Goal: Find specific page/section: Find specific page/section

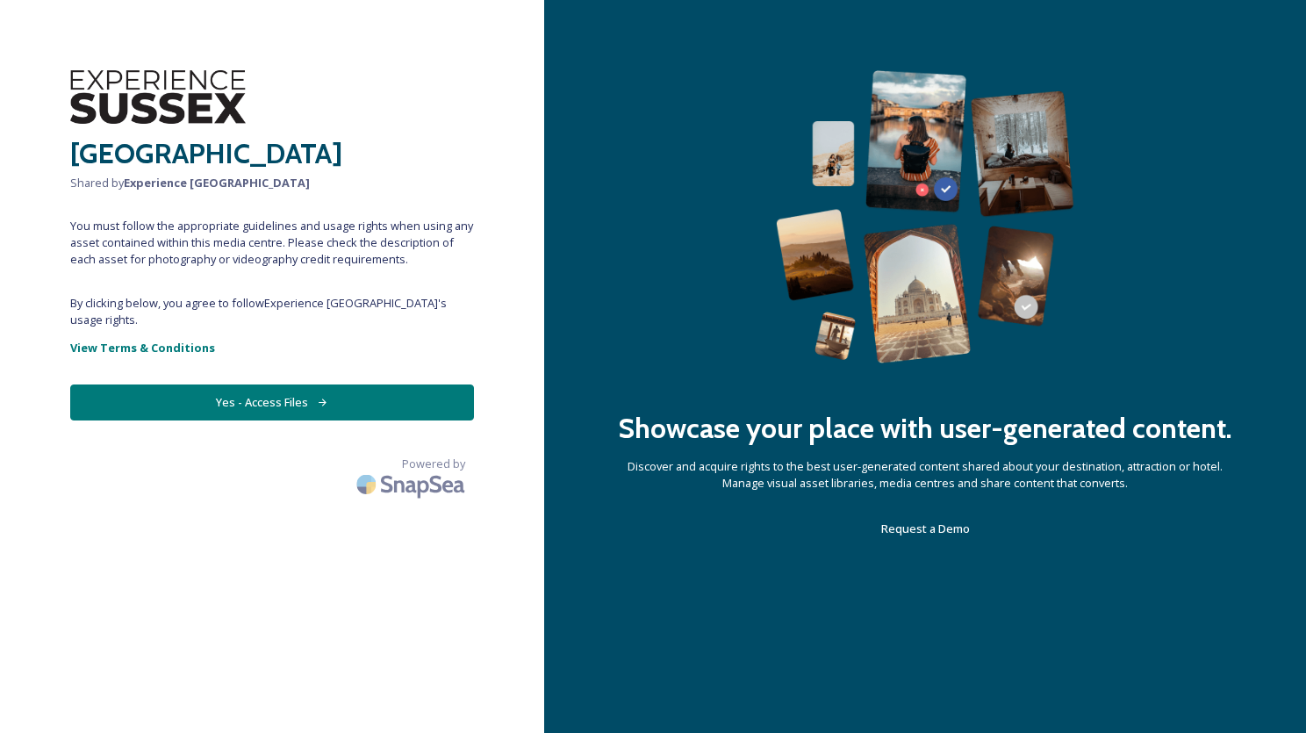
click at [320, 397] on icon at bounding box center [322, 402] width 11 height 11
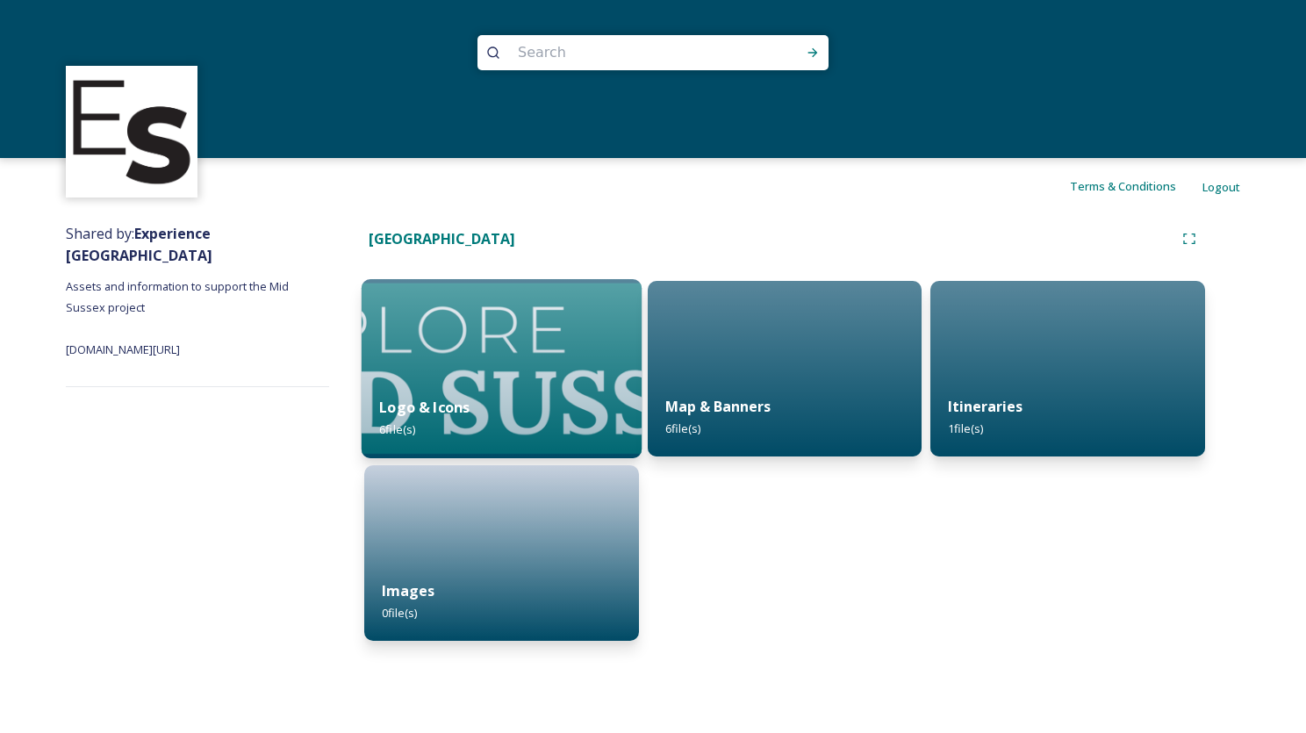
click at [422, 405] on strong "Logo & Icons" at bounding box center [424, 407] width 90 height 19
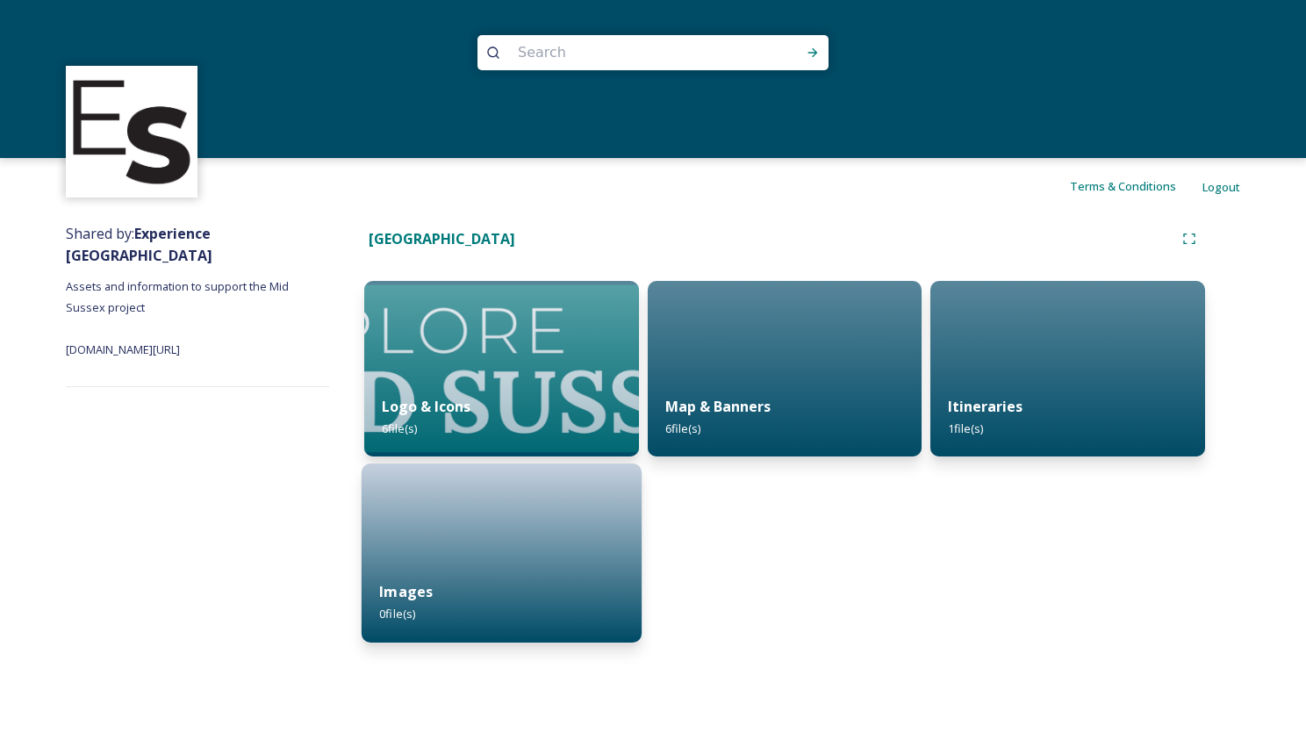
click at [440, 578] on div "Images 0 file(s)" at bounding box center [502, 603] width 280 height 80
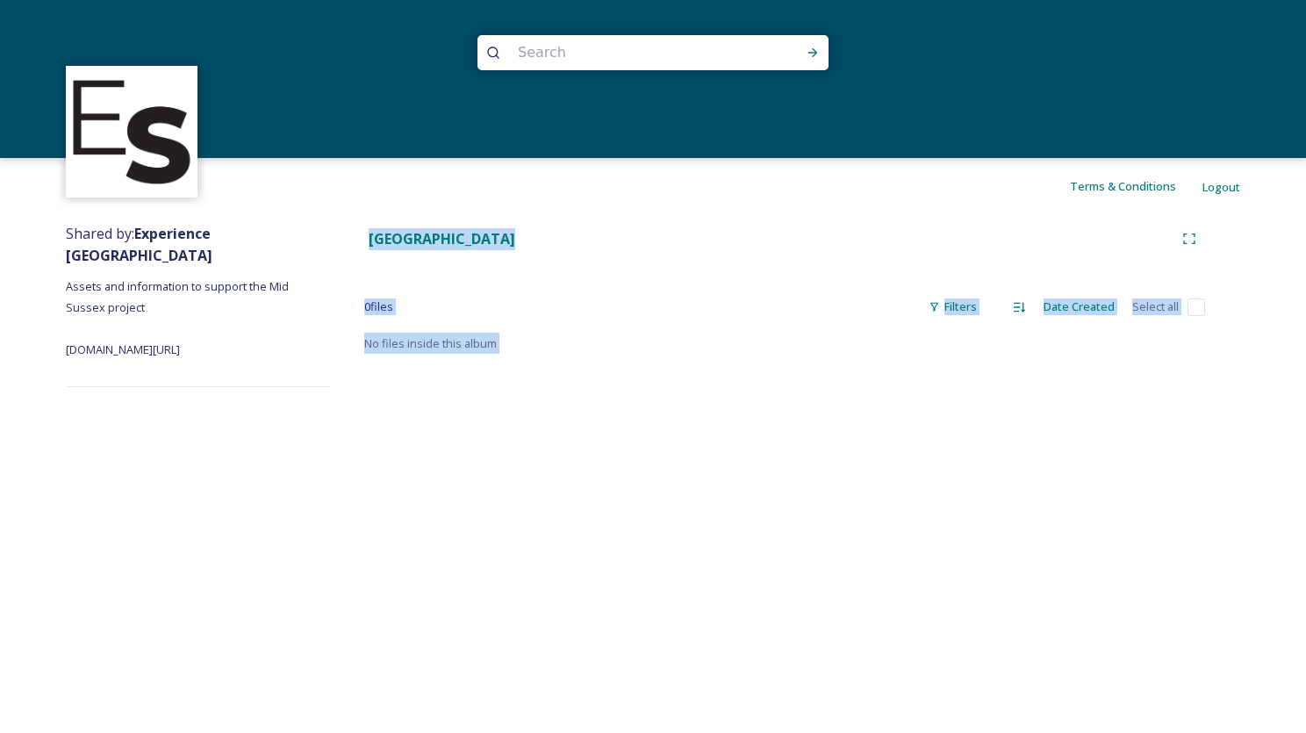
click at [440, 578] on div "Terms & Conditions Logout Shared by: Experience Sussex Assets and information t…" at bounding box center [653, 366] width 1306 height 733
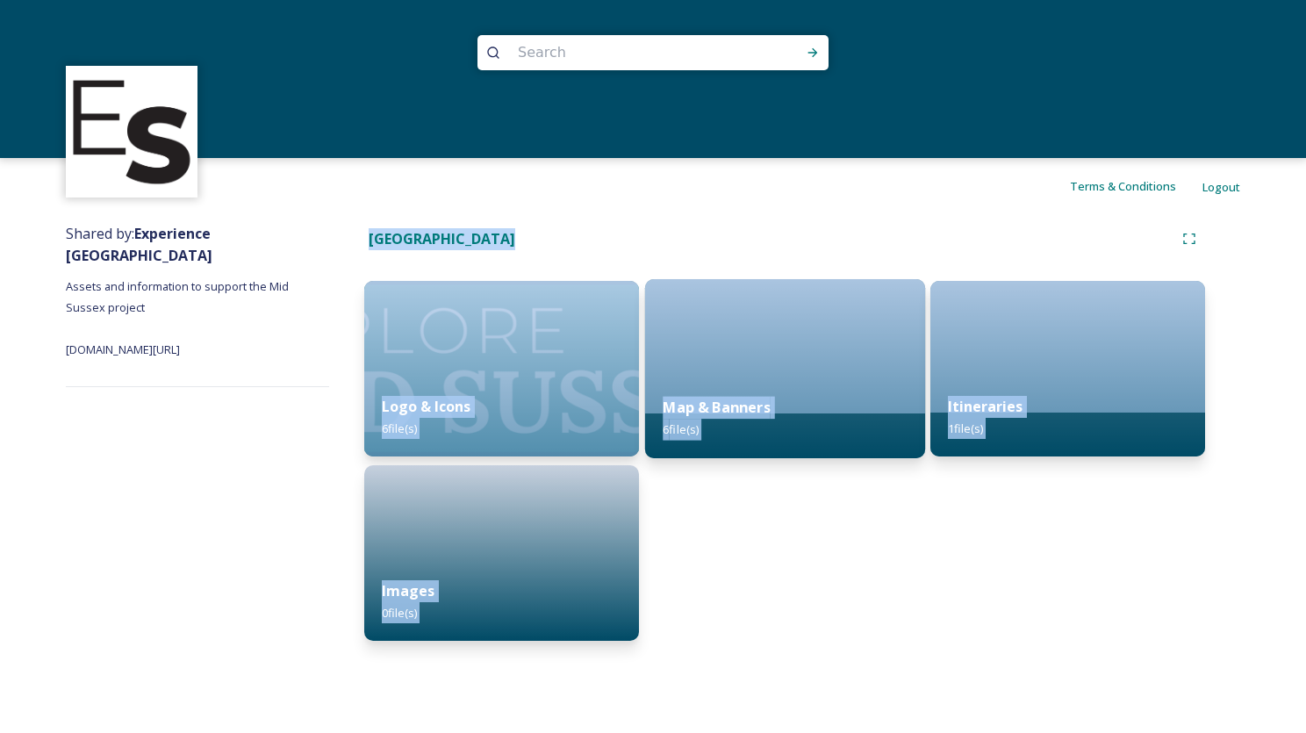
click at [733, 398] on strong "Map & Banners" at bounding box center [716, 407] width 107 height 19
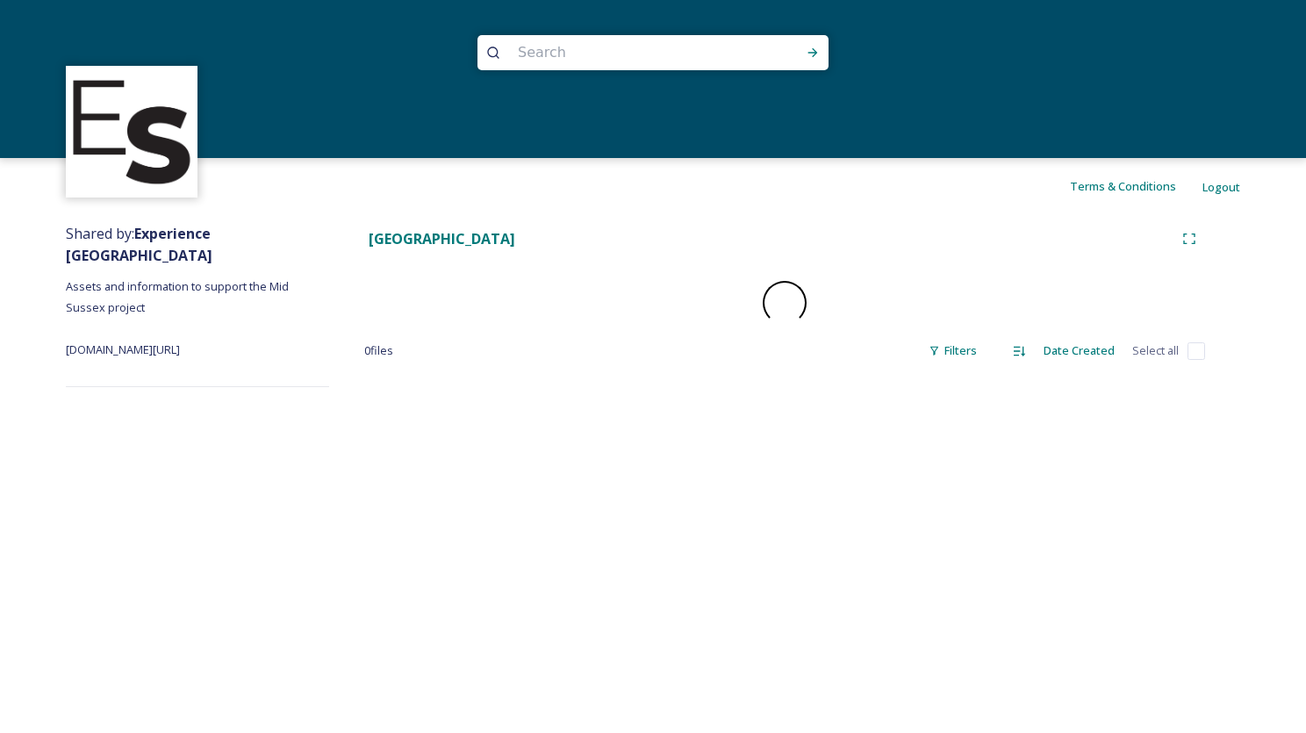
click at [733, 398] on div "Terms & Conditions Logout Shared by: Experience Sussex Assets and information t…" at bounding box center [653, 366] width 1306 height 733
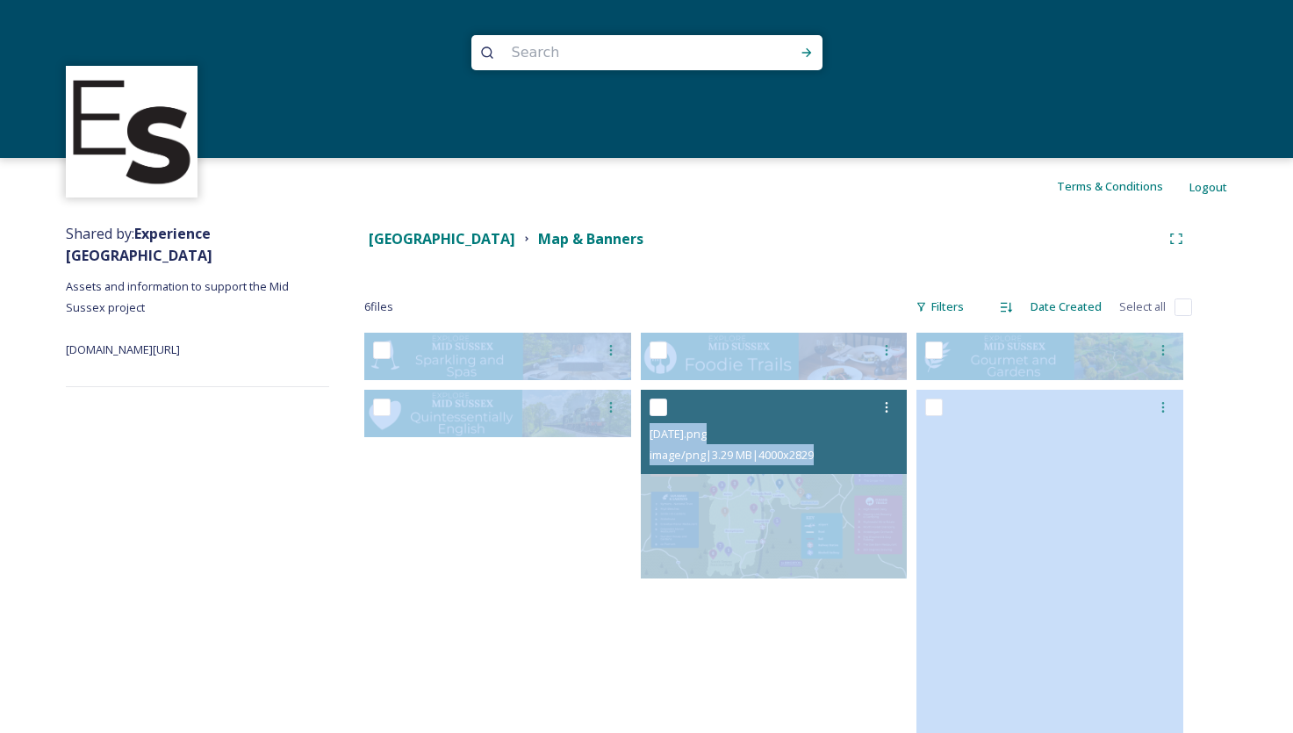
scroll to position [47, 0]
